Goal: Contribute content

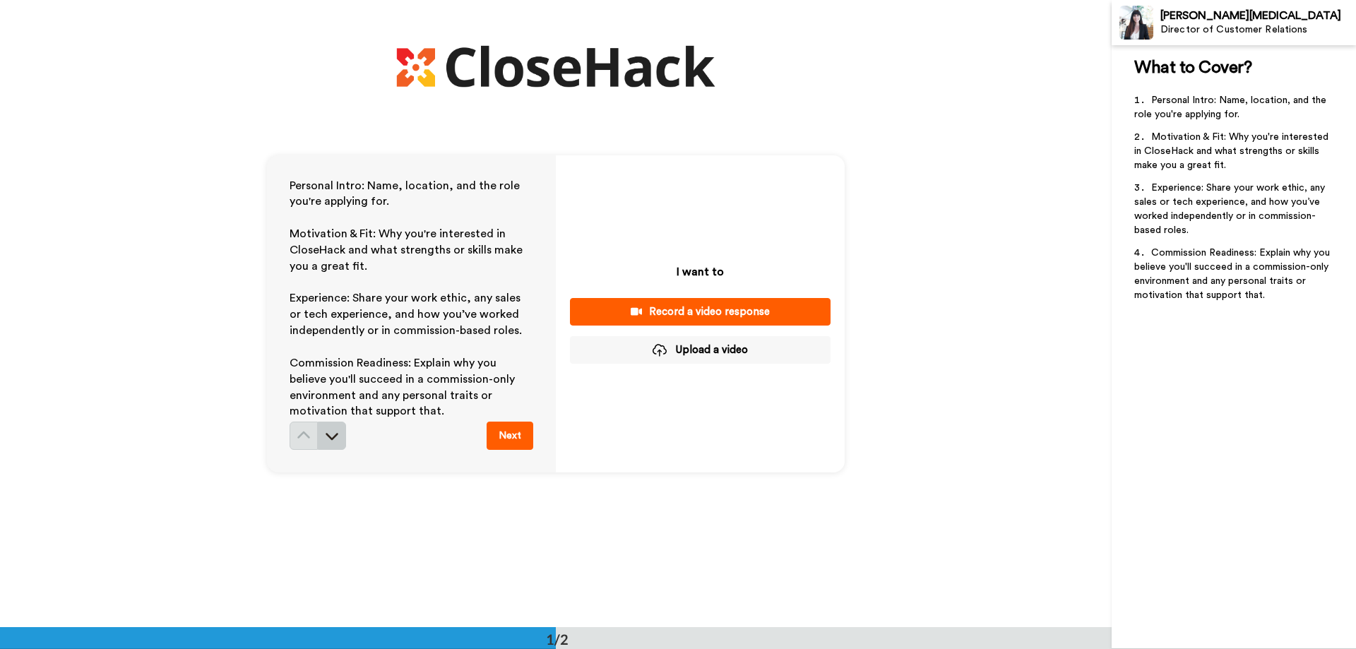
click at [332, 443] on icon at bounding box center [332, 436] width 14 height 14
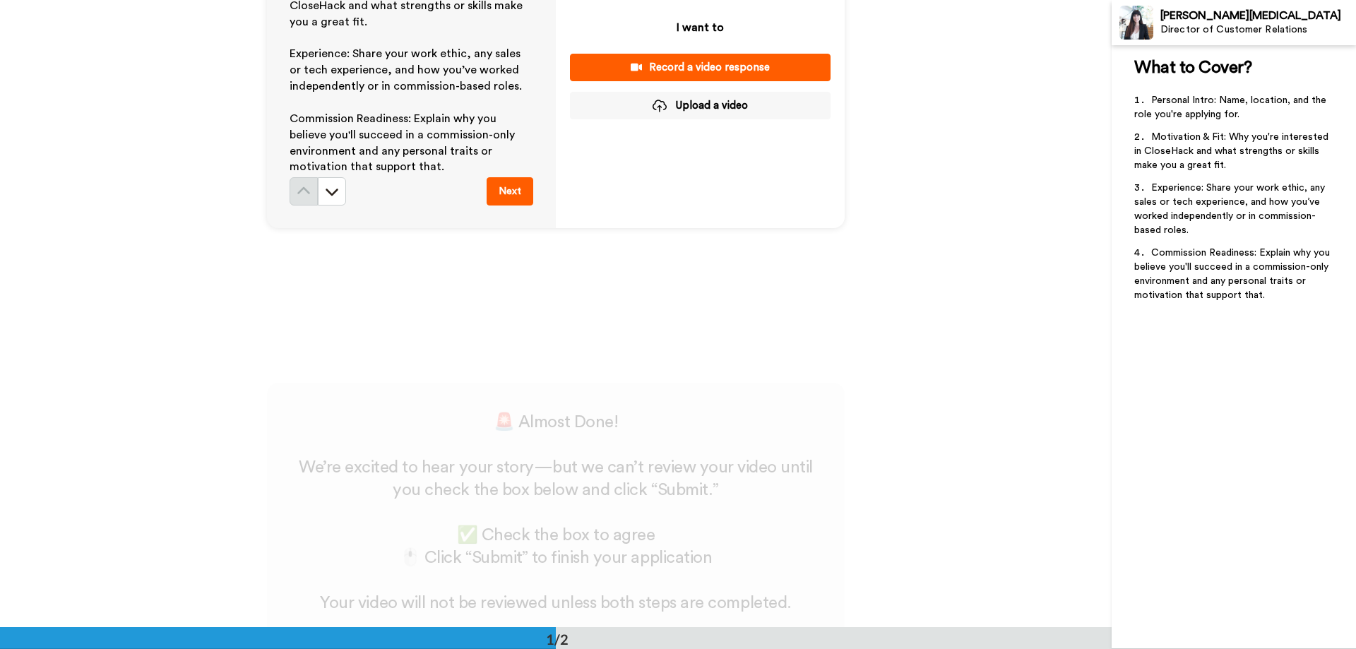
scroll to position [268, 0]
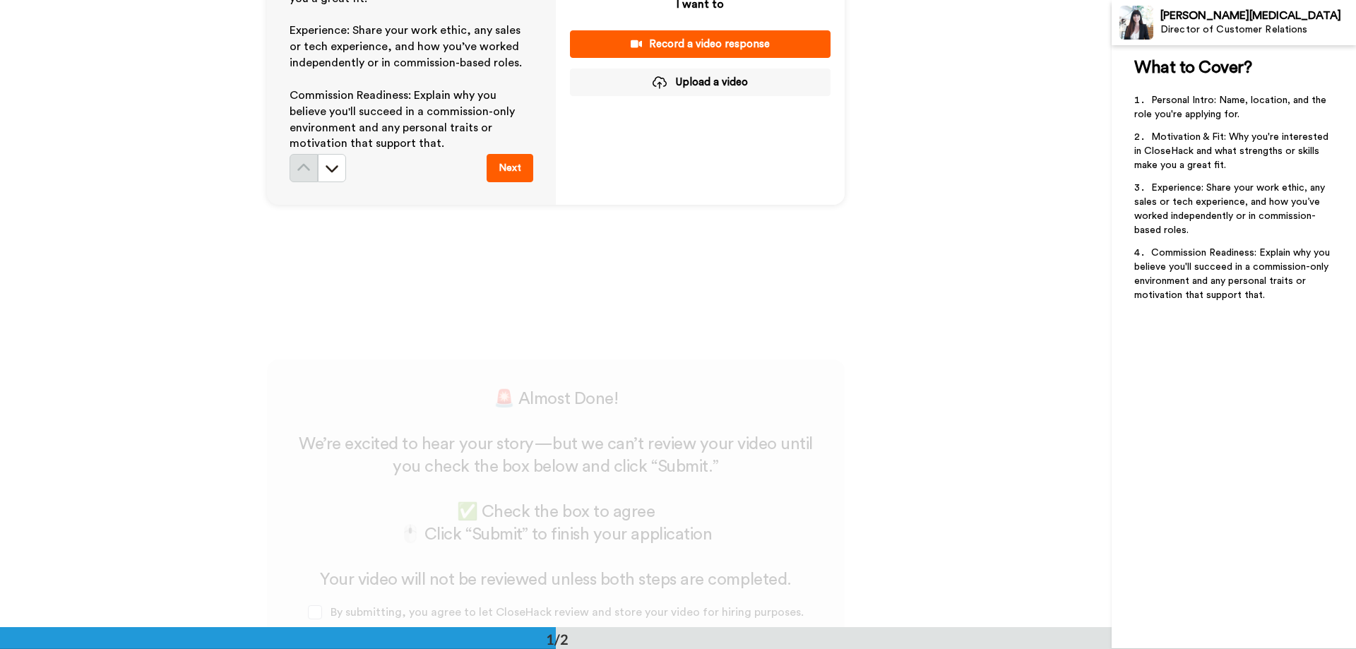
click at [676, 80] on button "Upload a video" at bounding box center [700, 83] width 261 height 28
click at [718, 77] on button "Upload a video" at bounding box center [700, 83] width 261 height 28
click at [734, 39] on div "Record a video response" at bounding box center [700, 44] width 238 height 15
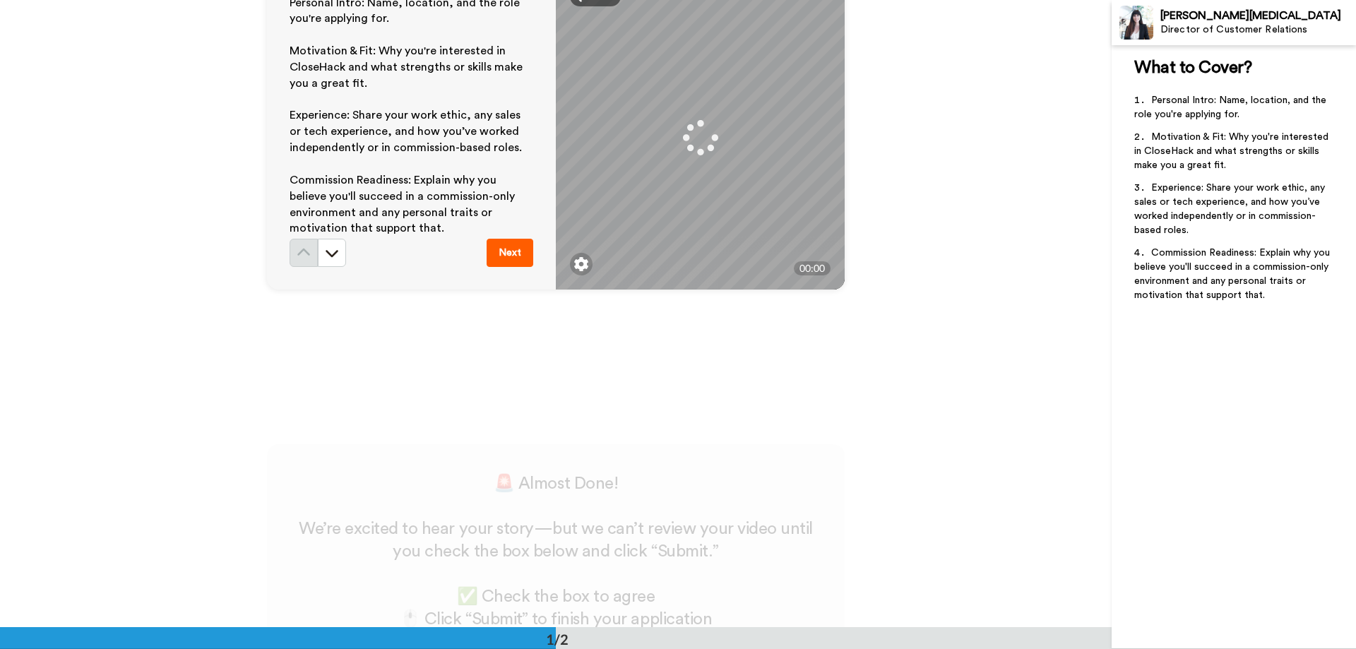
scroll to position [0, 0]
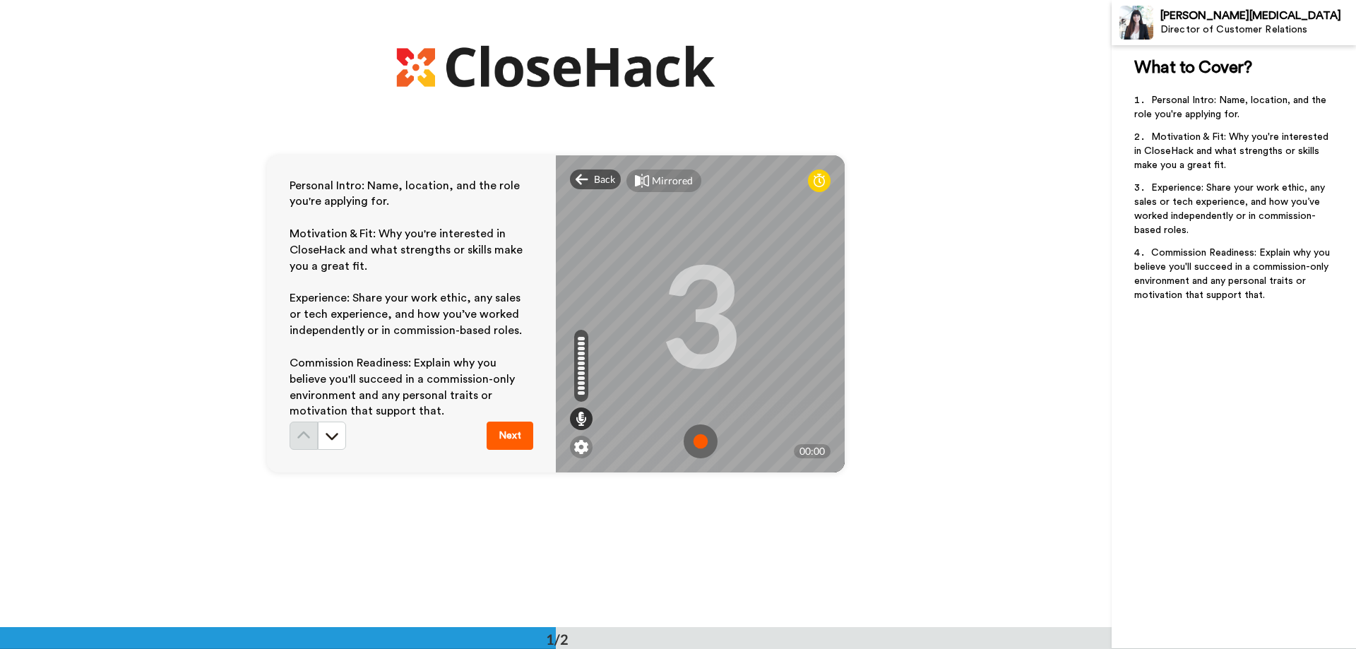
click at [699, 446] on img at bounding box center [701, 442] width 34 height 34
click at [694, 433] on img at bounding box center [701, 442] width 34 height 34
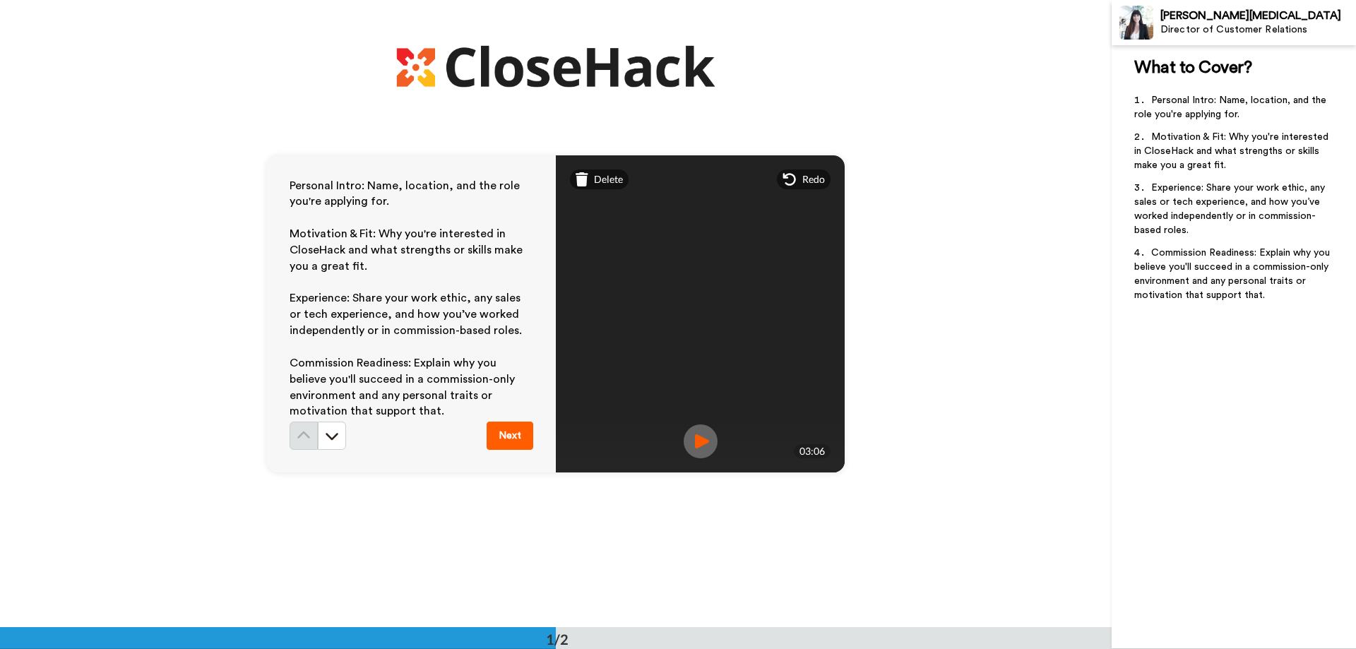
click at [512, 434] on button "Next" at bounding box center [510, 436] width 47 height 28
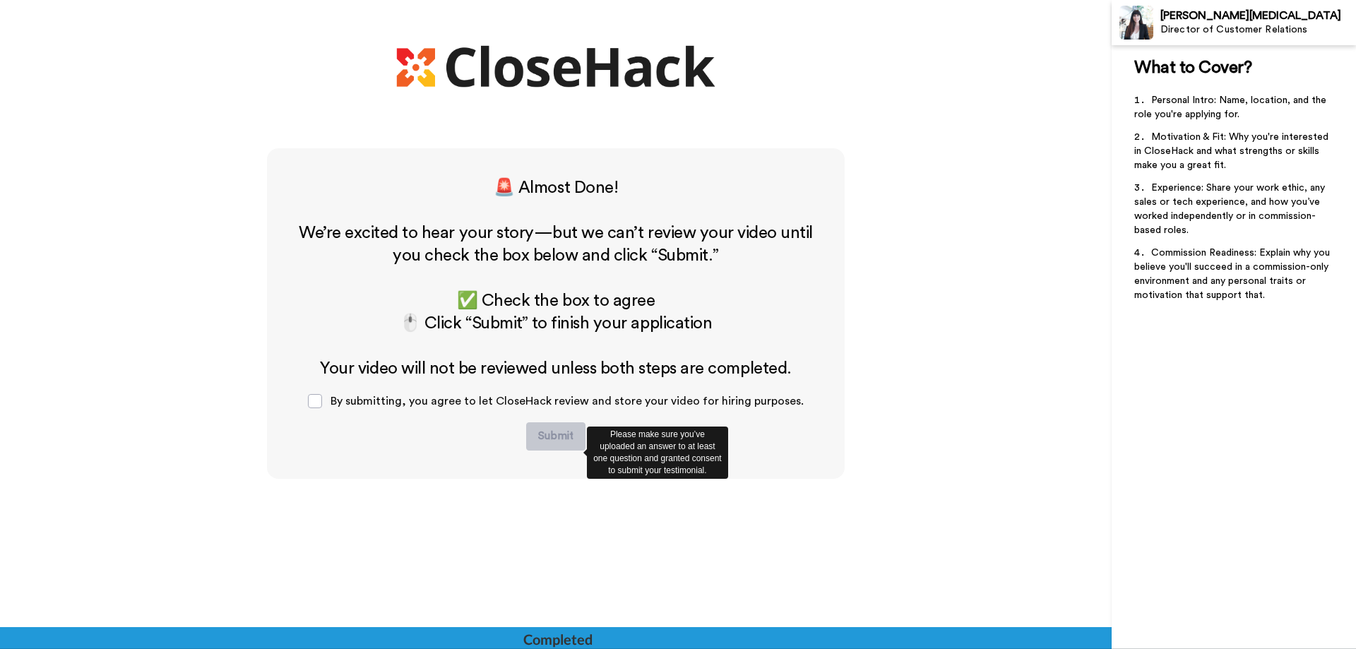
scroll to position [480, 0]
click at [318, 398] on span at bounding box center [315, 401] width 14 height 14
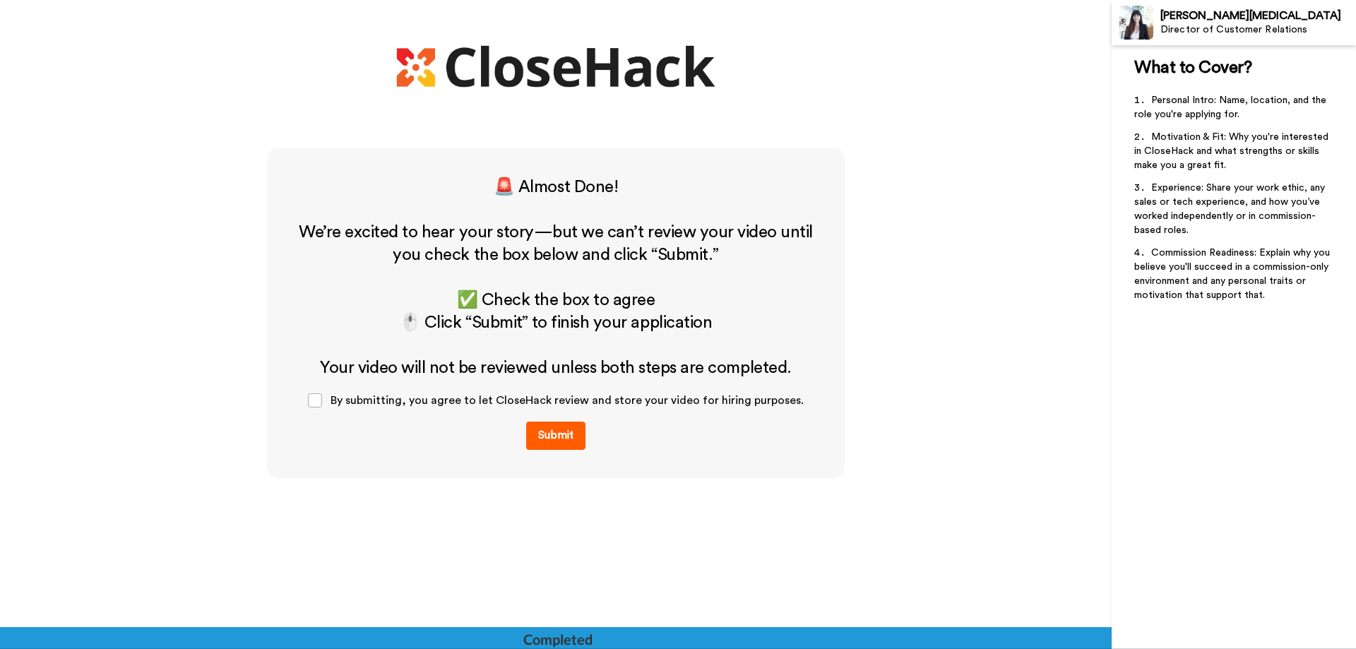
click at [543, 443] on button "Submit" at bounding box center [555, 436] width 59 height 28
